Goal: Transaction & Acquisition: Purchase product/service

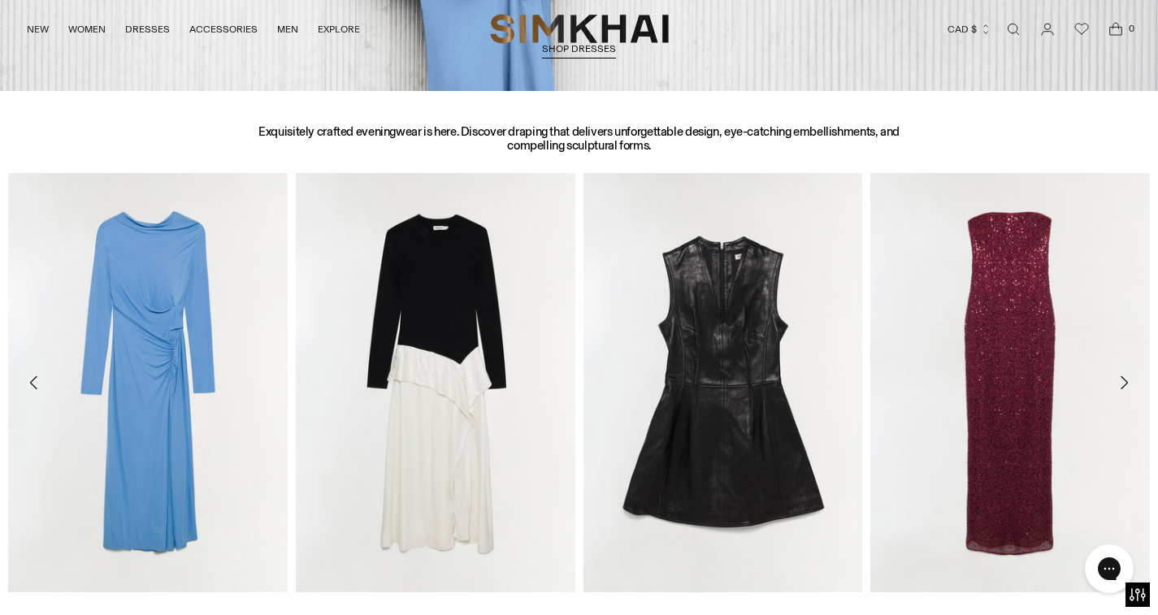
scroll to position [599, 0]
click at [0, 0] on img "Xyla Sequin Gown" at bounding box center [0, 0] width 0 height 0
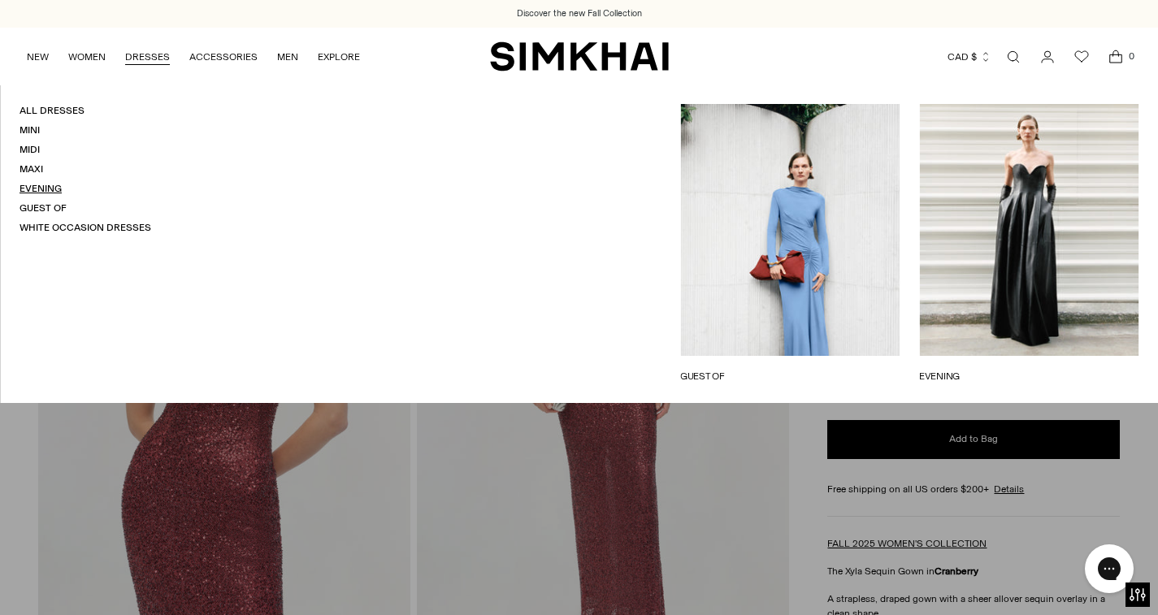
click at [41, 185] on link "Evening" at bounding box center [41, 188] width 42 height 11
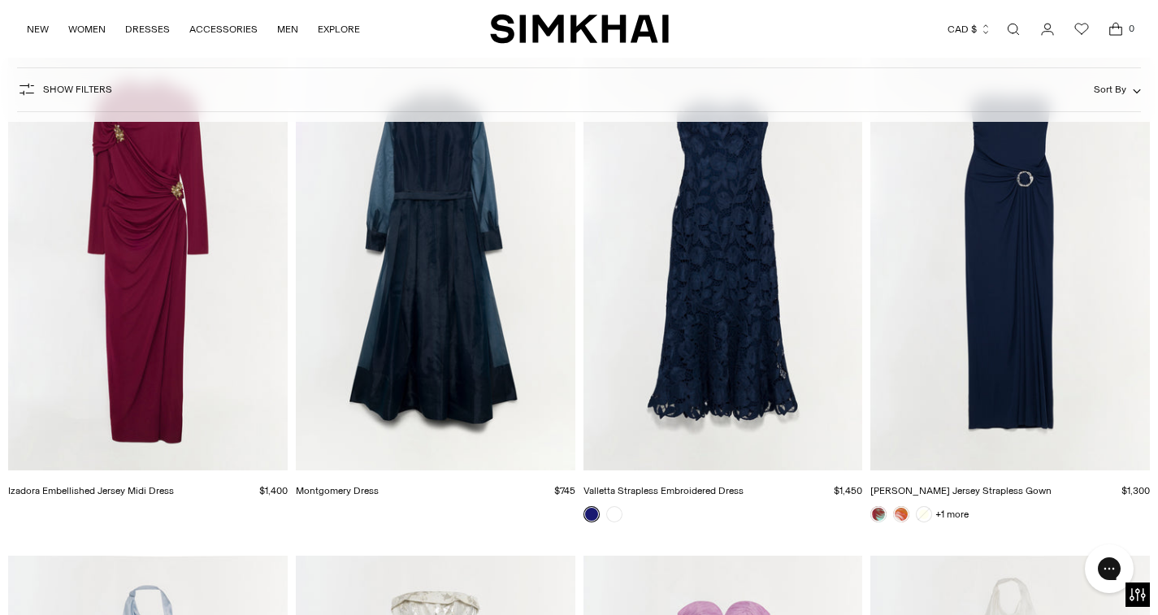
scroll to position [685, 0]
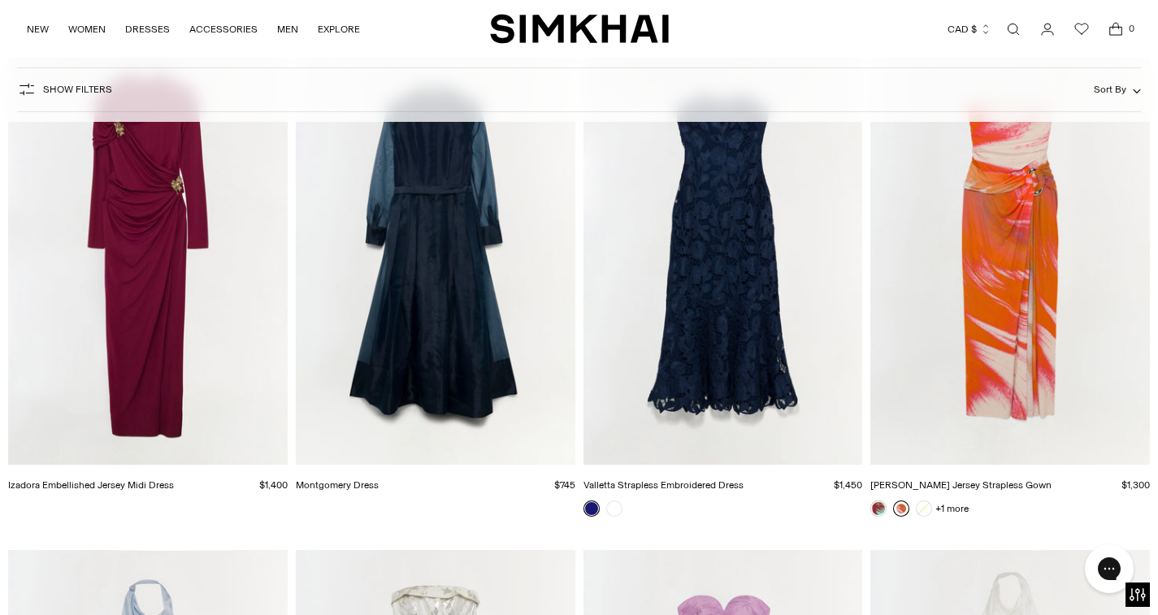
click at [901, 509] on link at bounding box center [901, 509] width 16 height 16
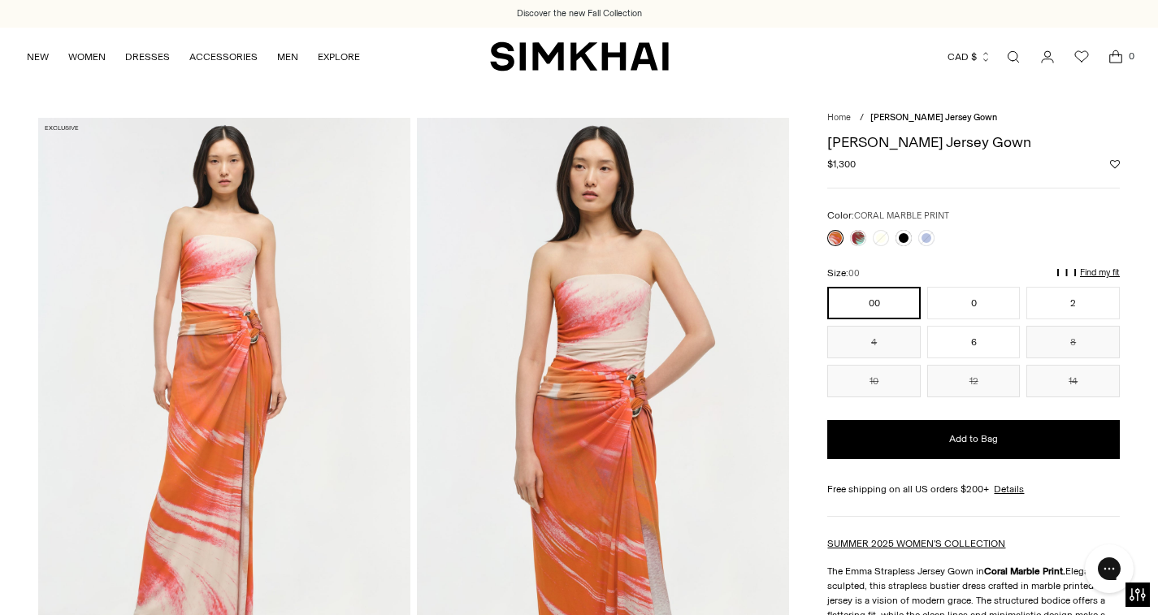
click at [836, 238] on link at bounding box center [835, 238] width 16 height 16
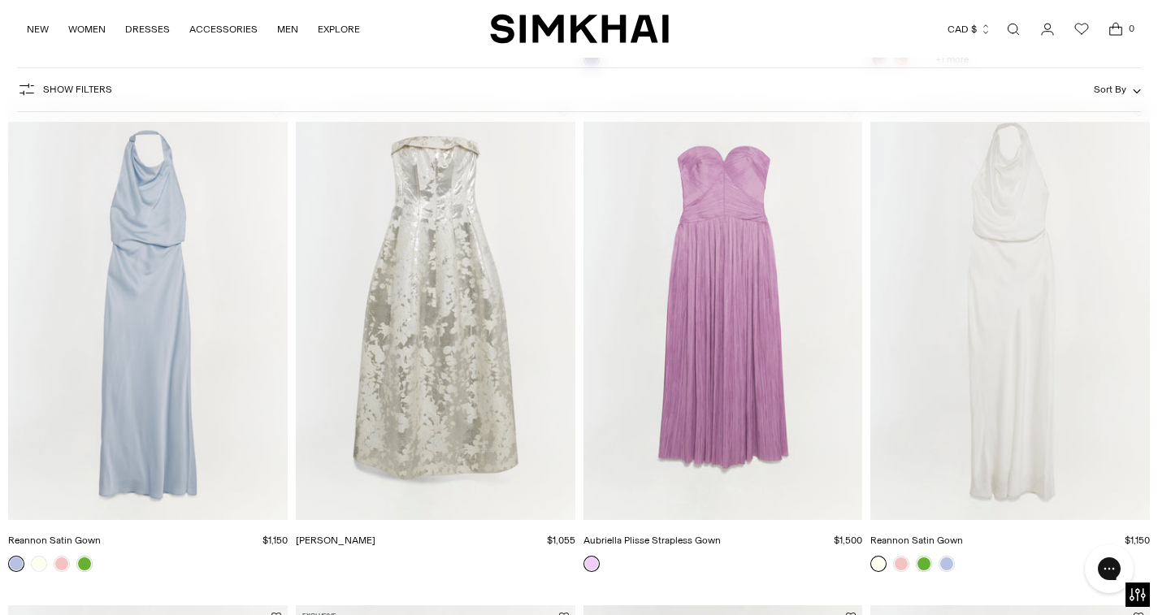
scroll to position [1142, 0]
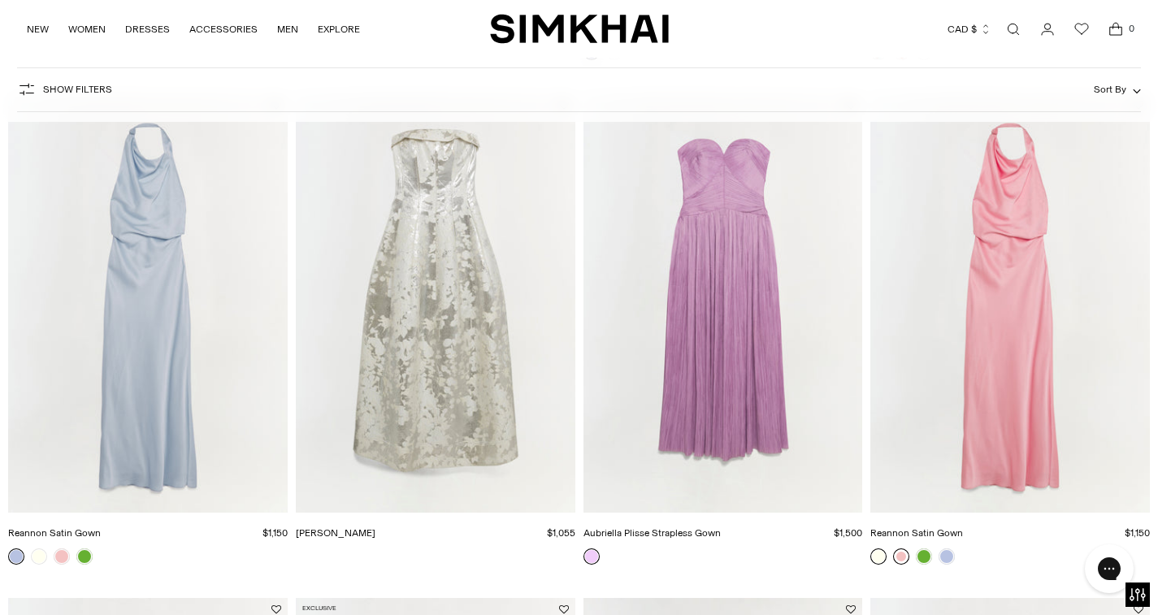
click at [904, 558] on link at bounding box center [901, 556] width 16 height 16
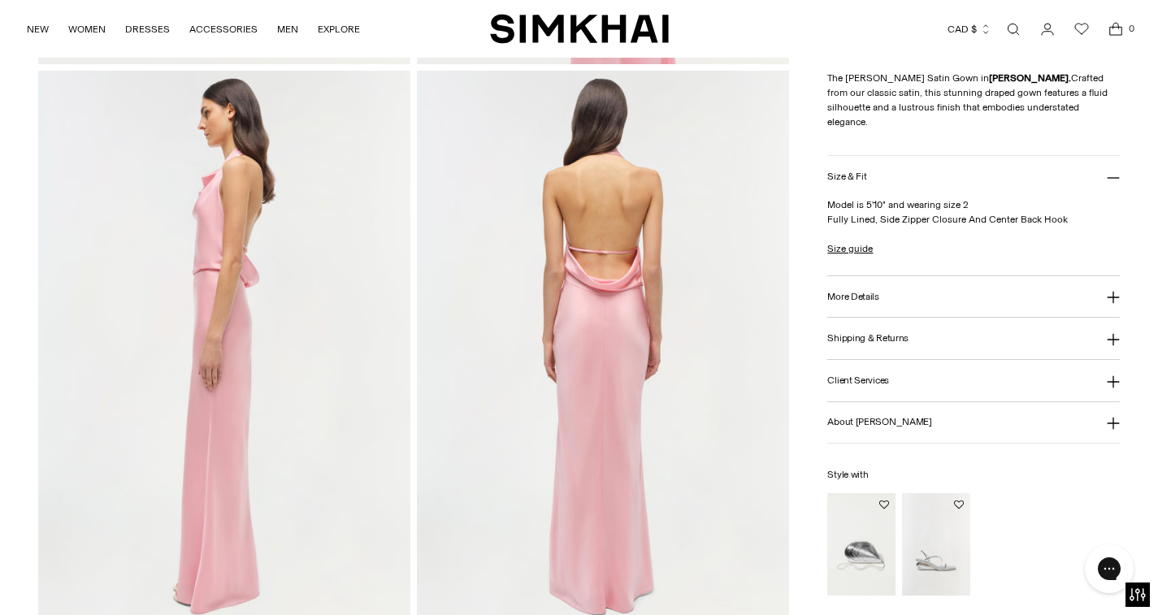
scroll to position [618, 0]
